Goal: Transaction & Acquisition: Purchase product/service

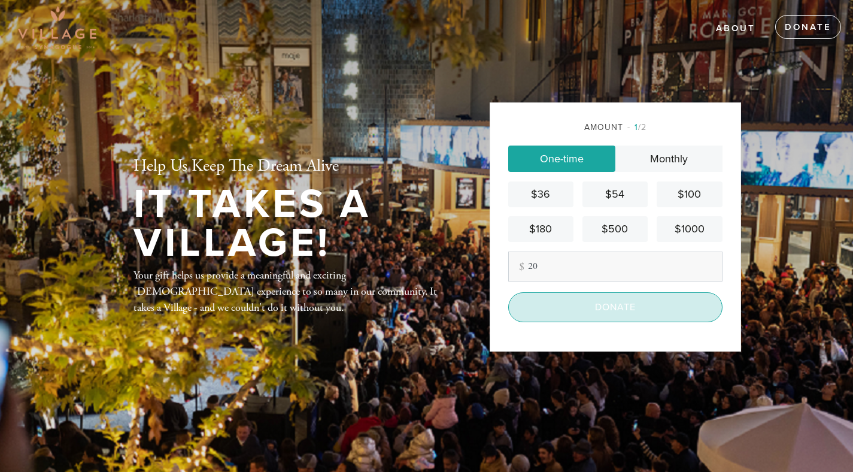
type input "20"
click at [616, 316] on input "Donate" at bounding box center [615, 307] width 214 height 30
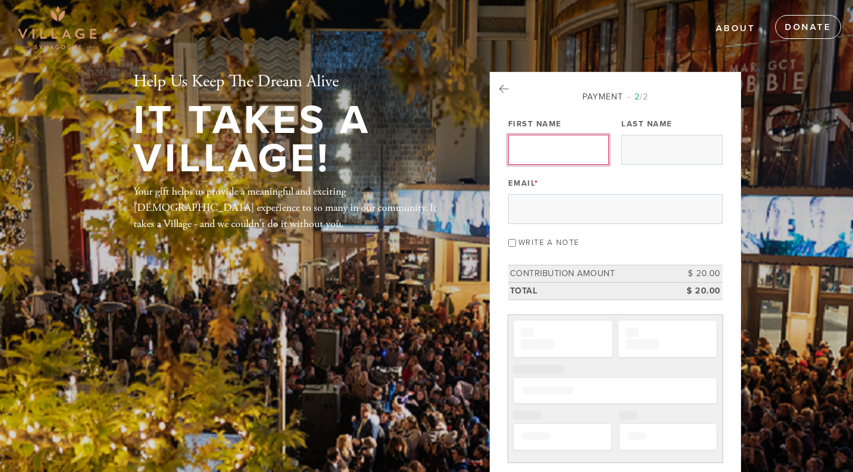
click at [566, 150] on input "First Name" at bounding box center [558, 150] width 101 height 30
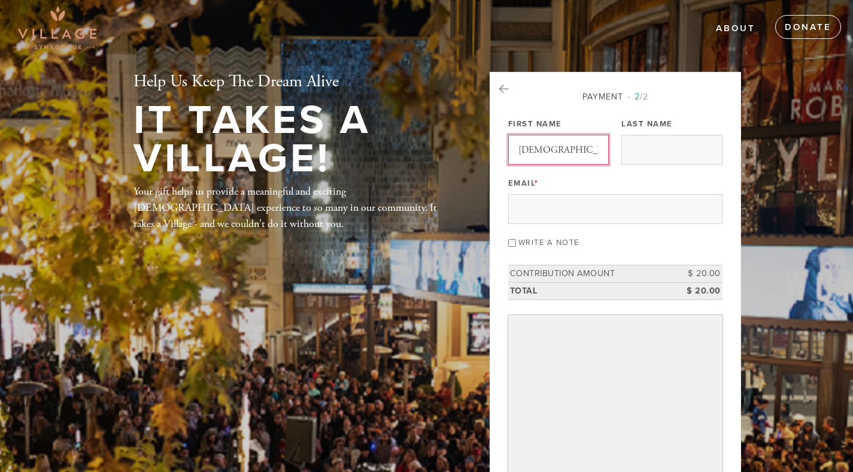
type input "[DEMOGRAPHIC_DATA]"
type input "alony"
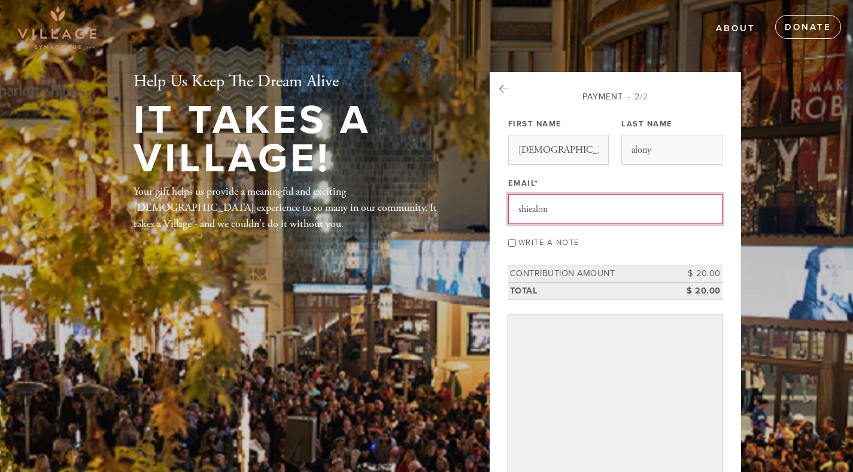
type input "shiealony2@gmail.com"
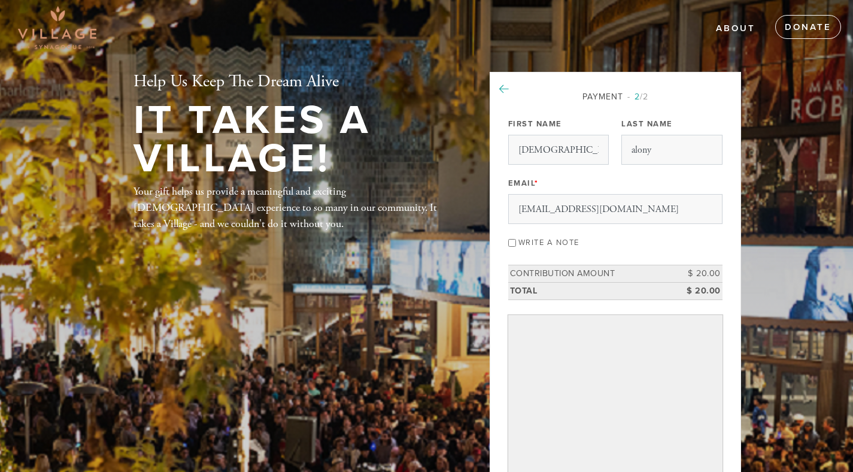
click at [503, 89] on icon at bounding box center [504, 89] width 10 height 11
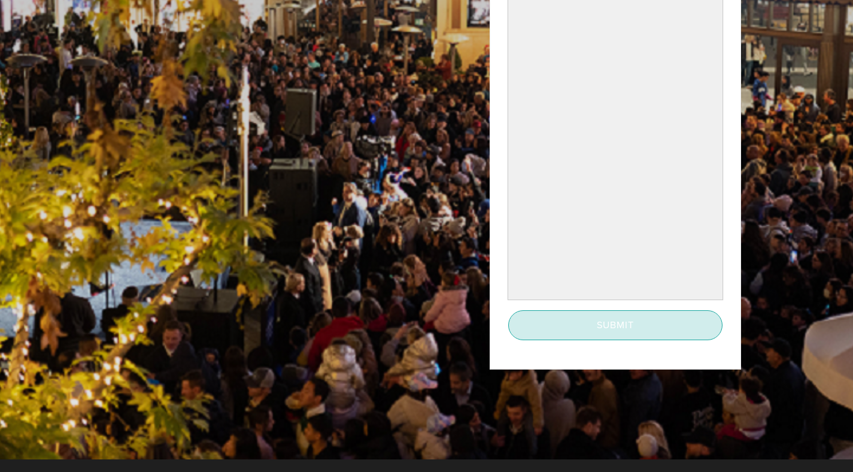
scroll to position [364, 0]
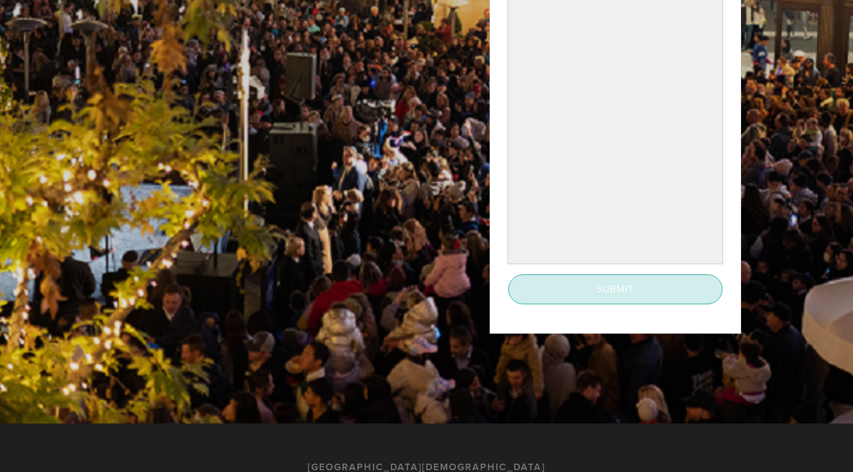
click at [627, 292] on input "Submit" at bounding box center [615, 289] width 214 height 30
